Goal: Transaction & Acquisition: Purchase product/service

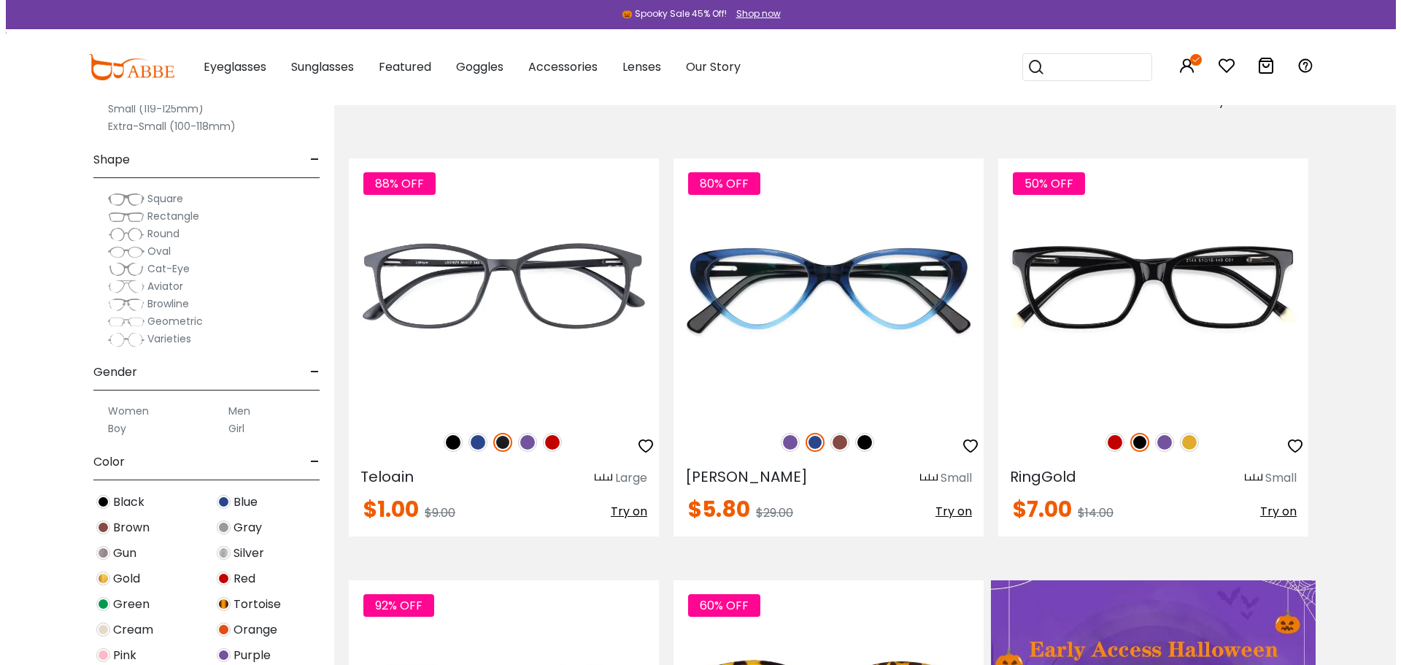
scroll to position [292, 0]
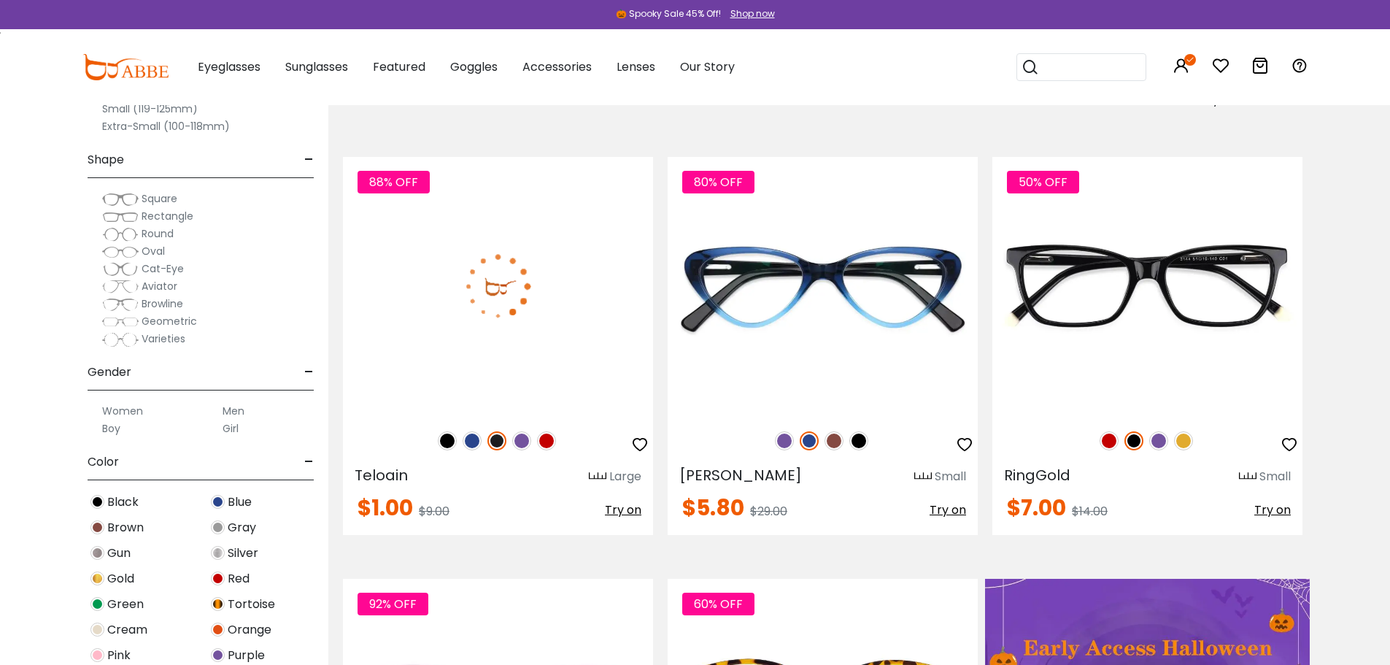
click at [547, 442] on img at bounding box center [546, 440] width 19 height 19
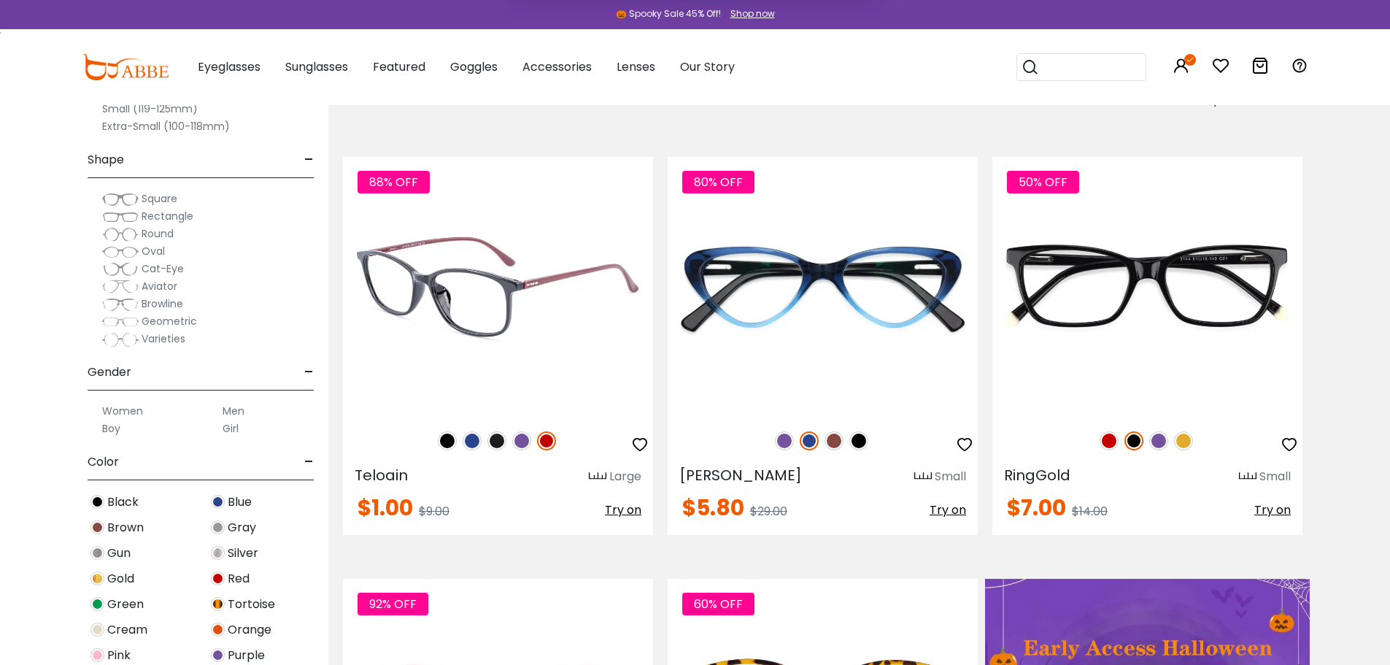
click at [547, 442] on img at bounding box center [546, 440] width 19 height 19
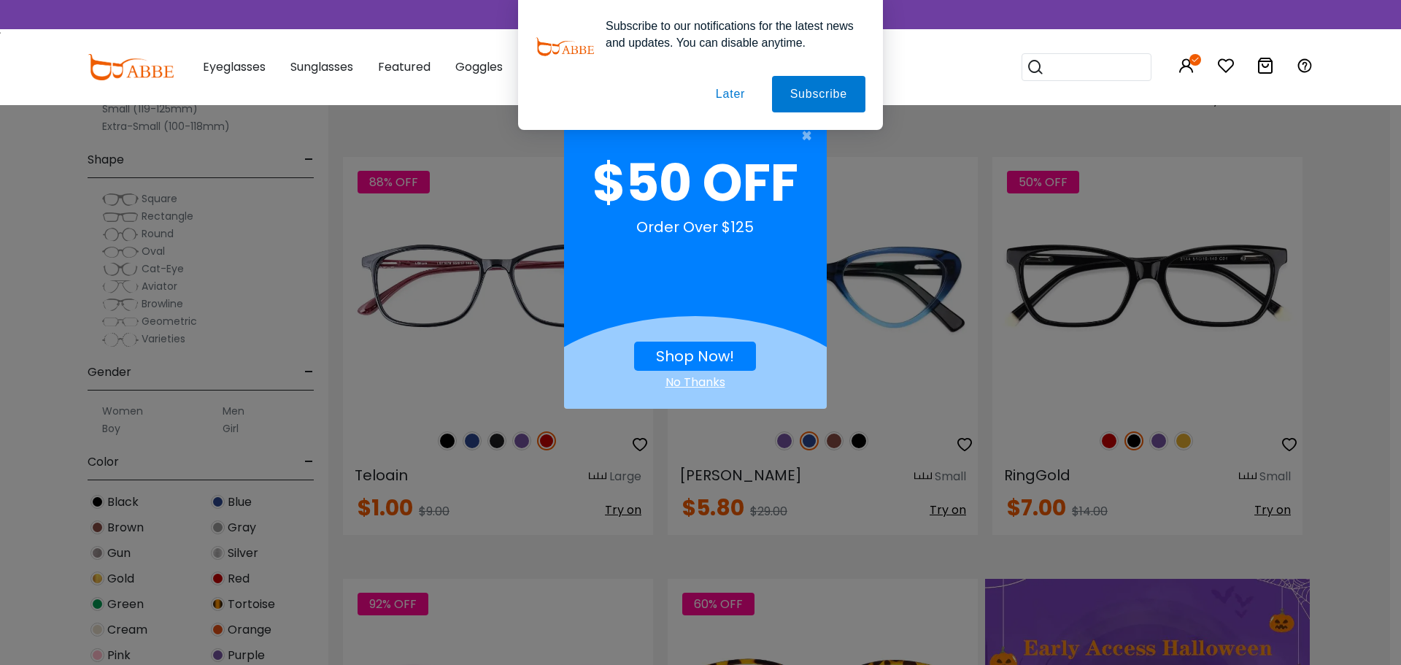
click at [517, 442] on div "× $50 OFF Order Over $125 Shop Now! No Thanks" at bounding box center [700, 332] width 1401 height 665
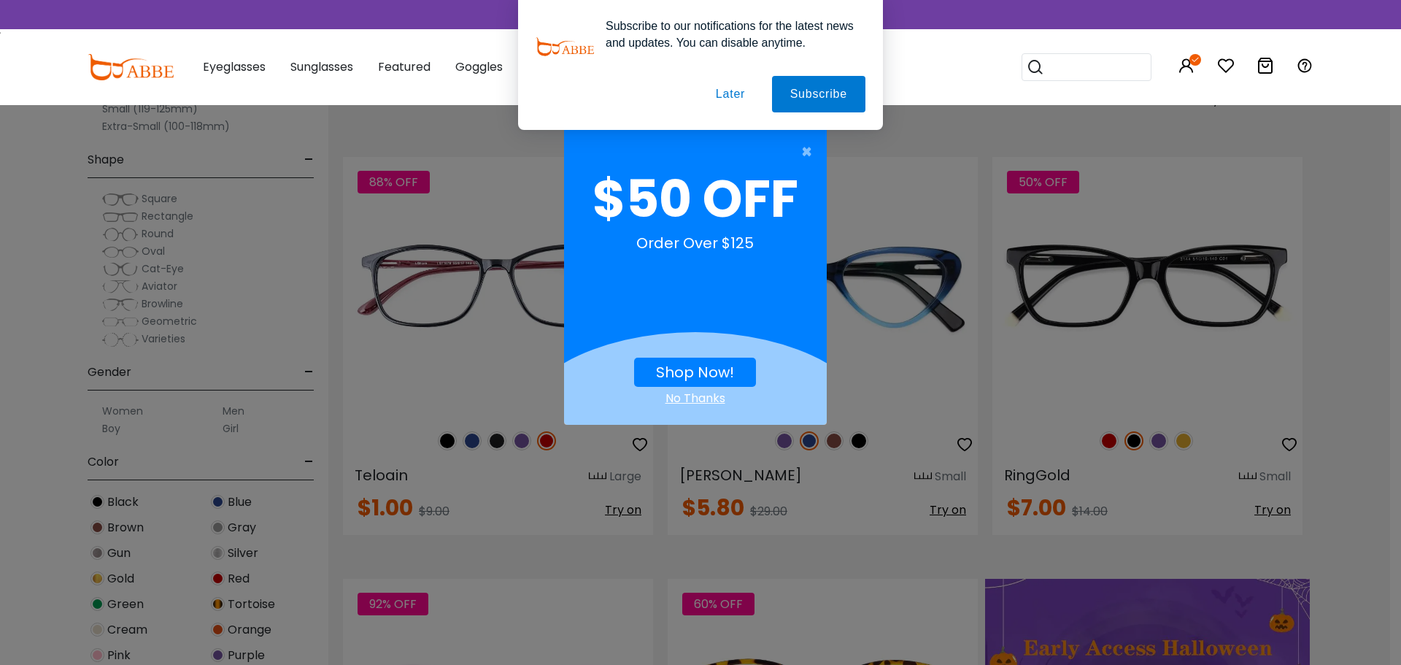
click at [707, 378] on link "Shop Now!" at bounding box center [695, 372] width 78 height 20
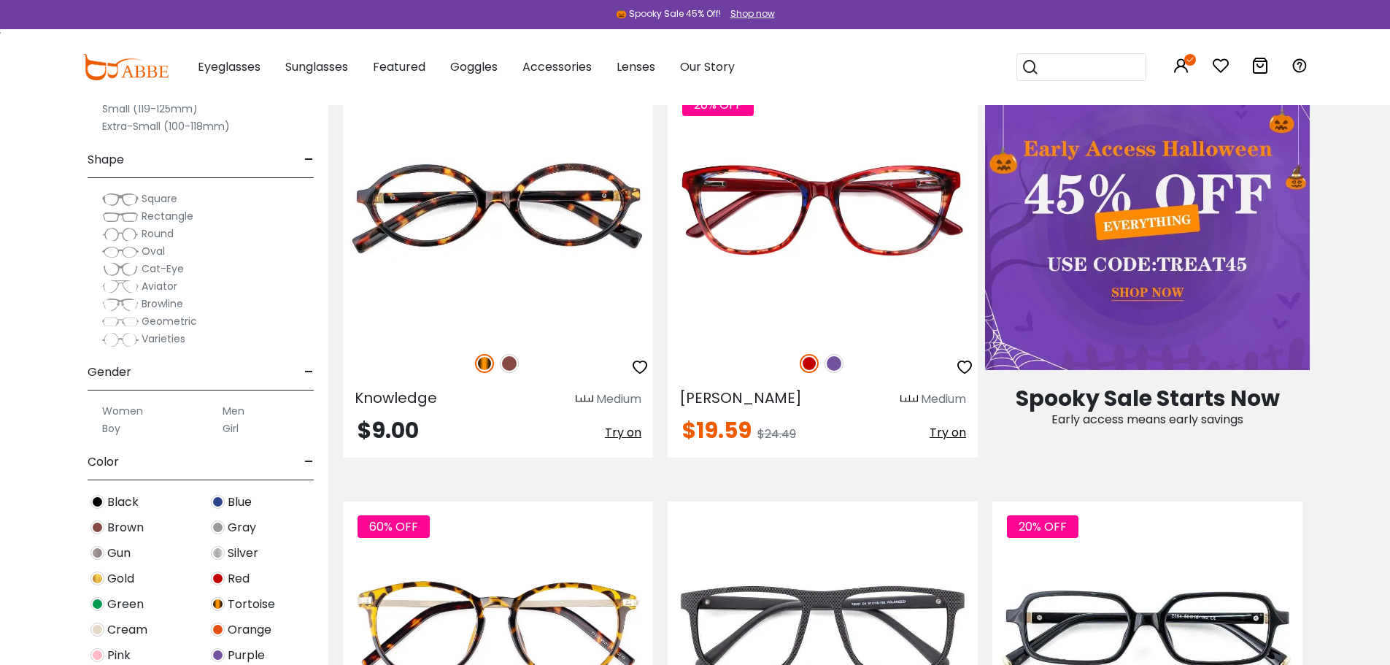
scroll to position [1095, 0]
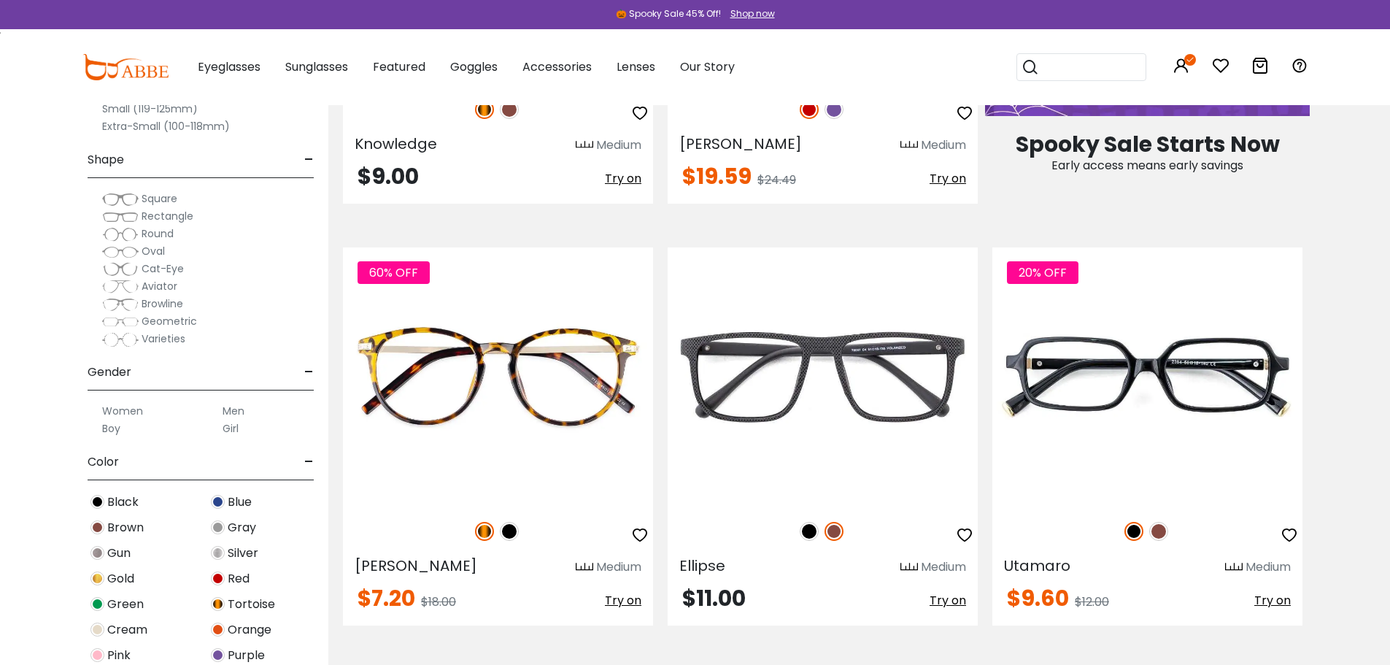
click at [220, 577] on img at bounding box center [218, 578] width 14 height 14
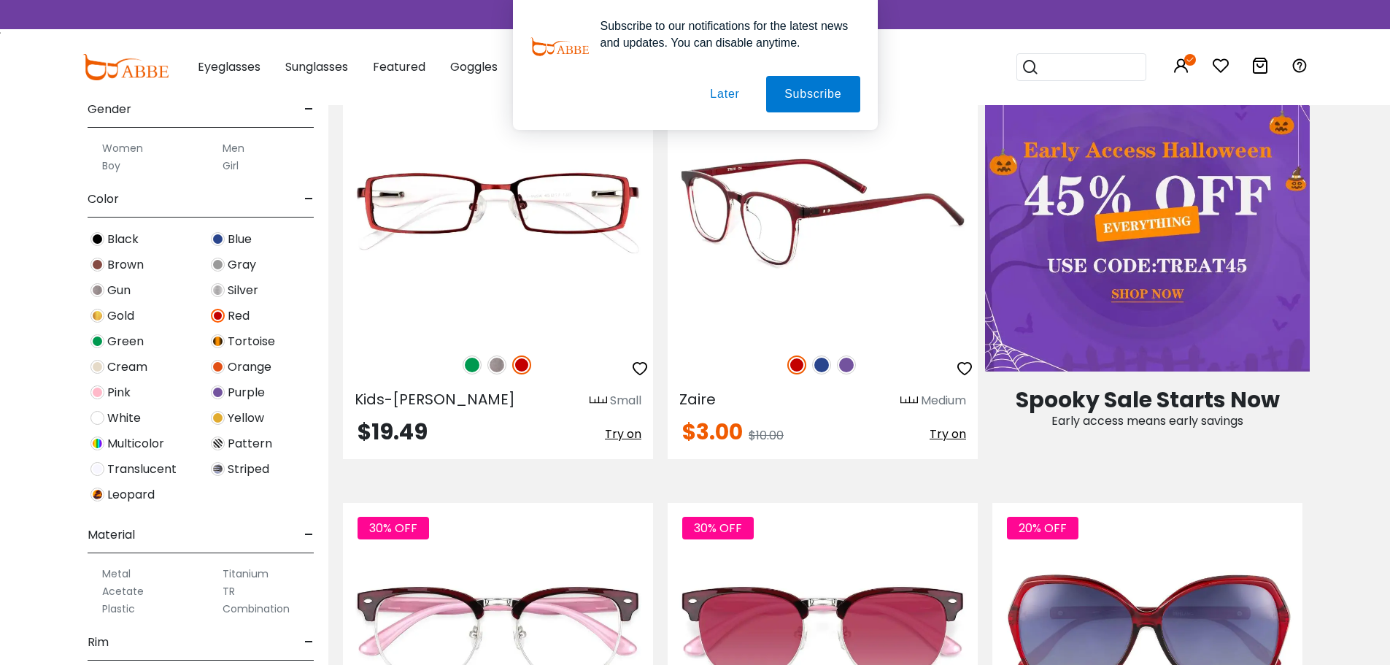
scroll to position [876, 0]
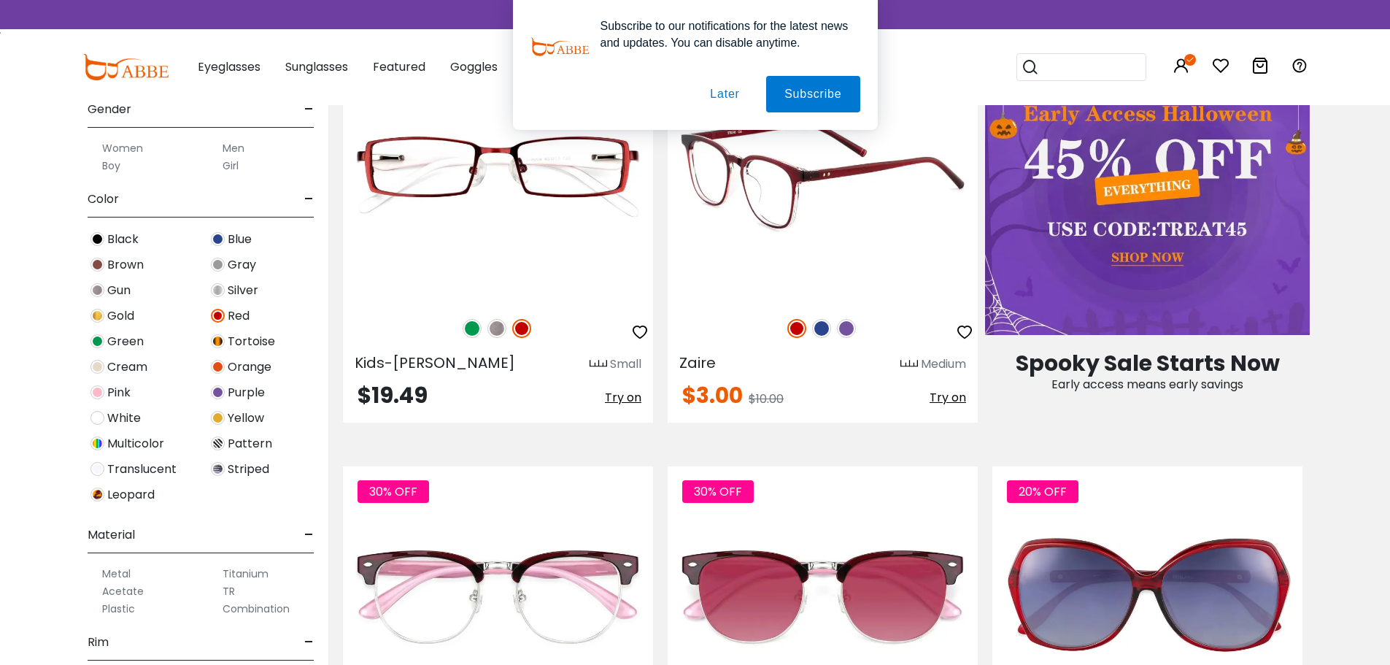
click at [961, 331] on icon "button" at bounding box center [965, 332] width 18 height 18
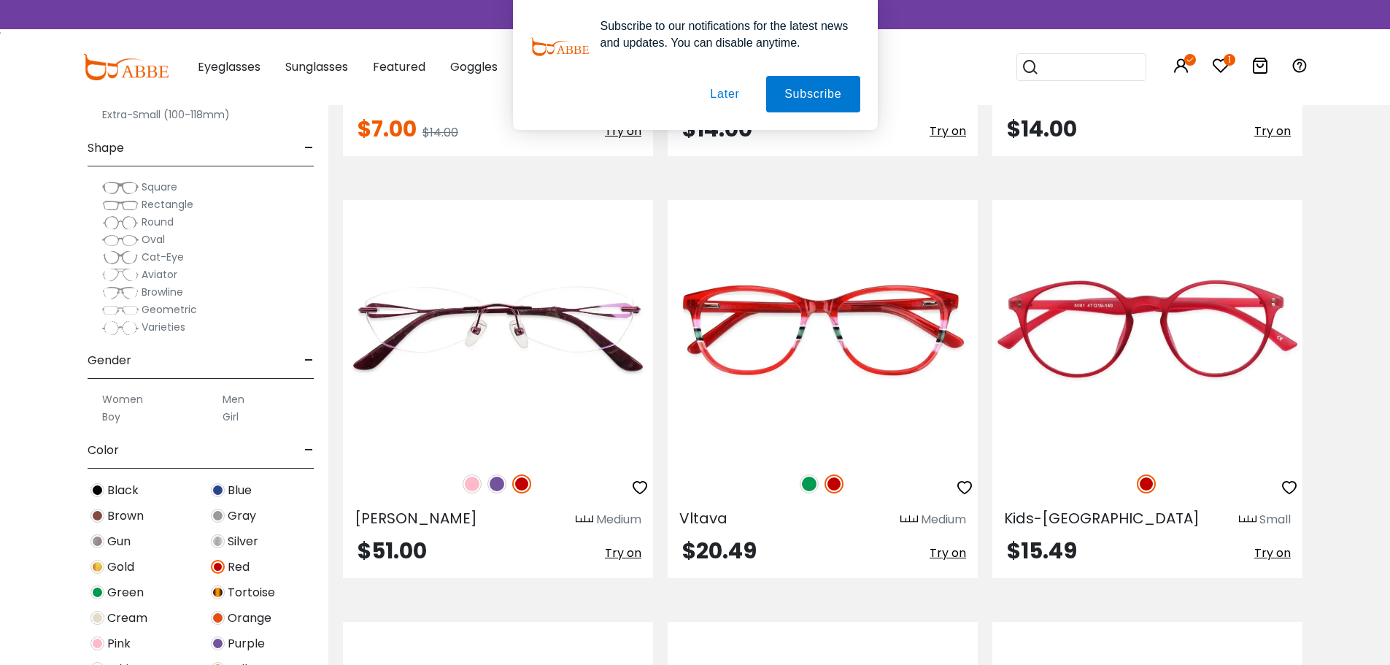
scroll to position [0, 0]
